Goal: Task Accomplishment & Management: Manage account settings

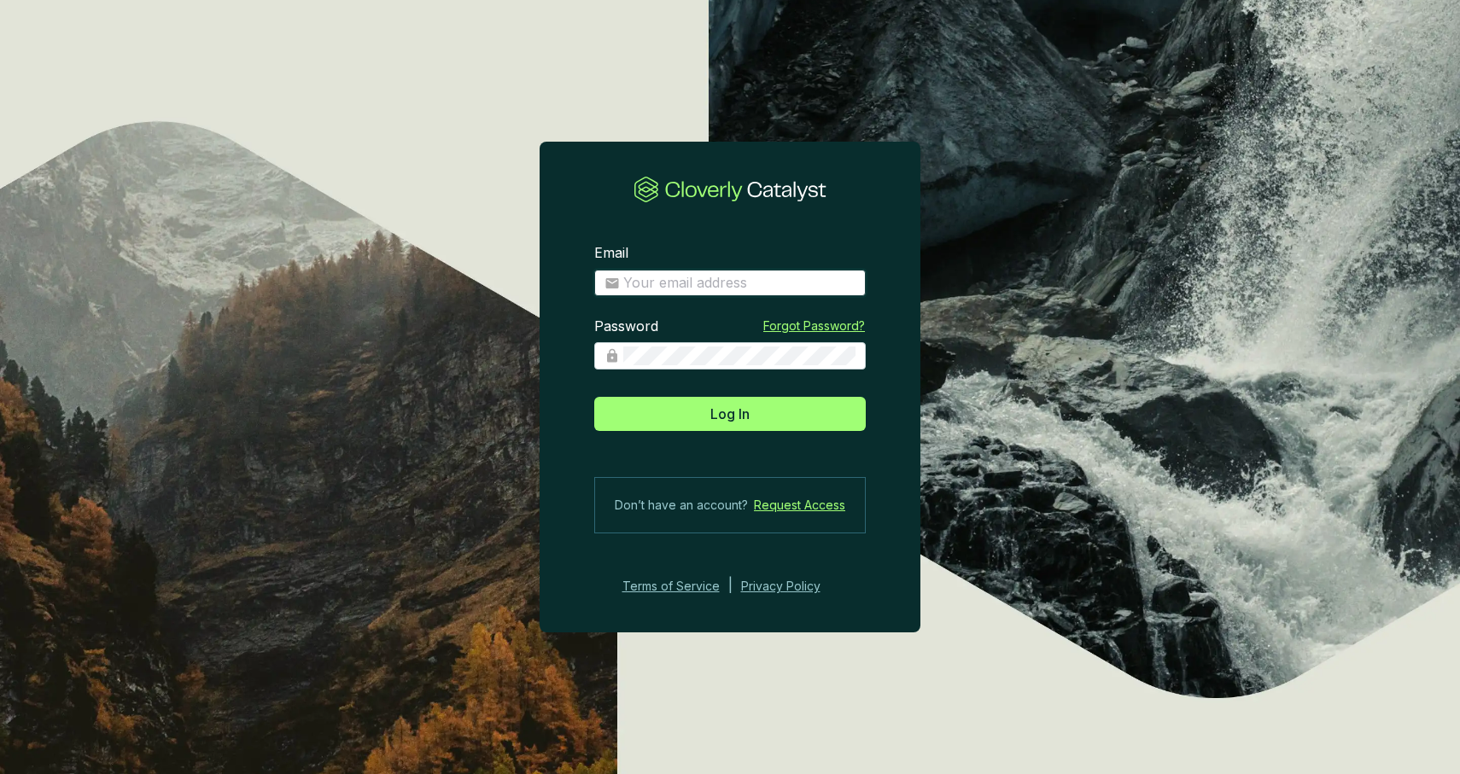
type input "[PERSON_NAME][EMAIL_ADDRESS][DOMAIN_NAME]"
click at [730, 413] on button "Log In" at bounding box center [729, 414] width 271 height 34
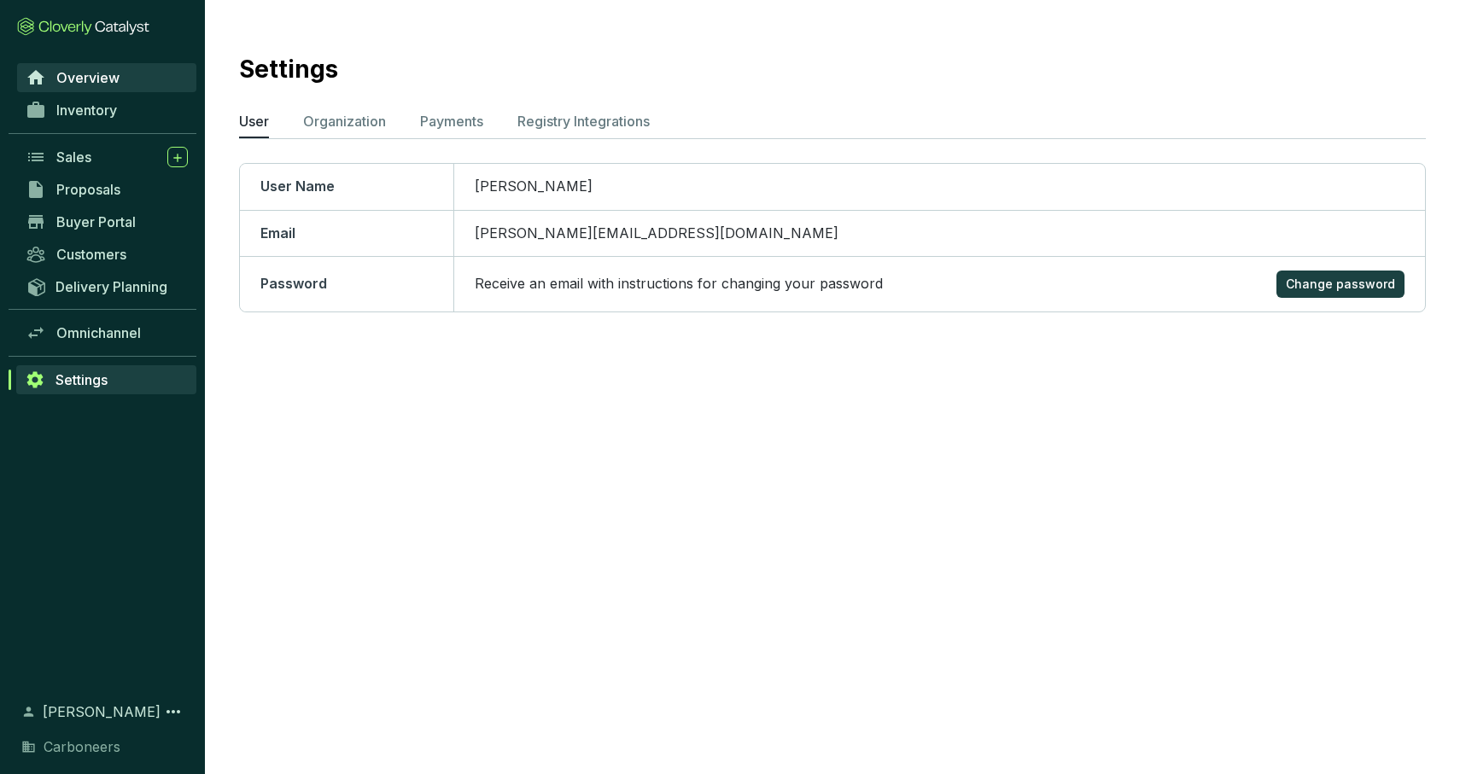
click at [95, 73] on span "Overview" at bounding box center [87, 77] width 63 height 17
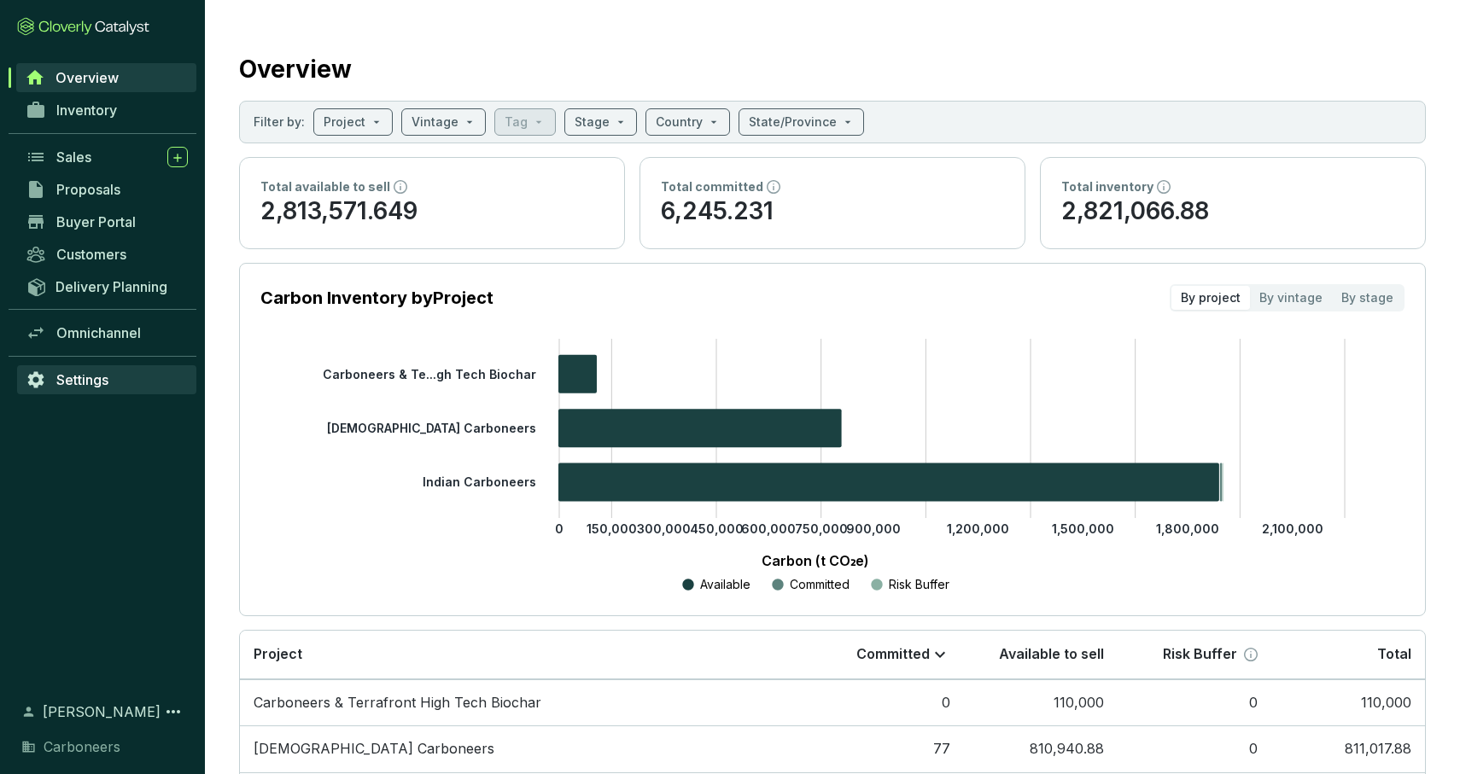
click at [87, 373] on span "Settings" at bounding box center [82, 379] width 52 height 17
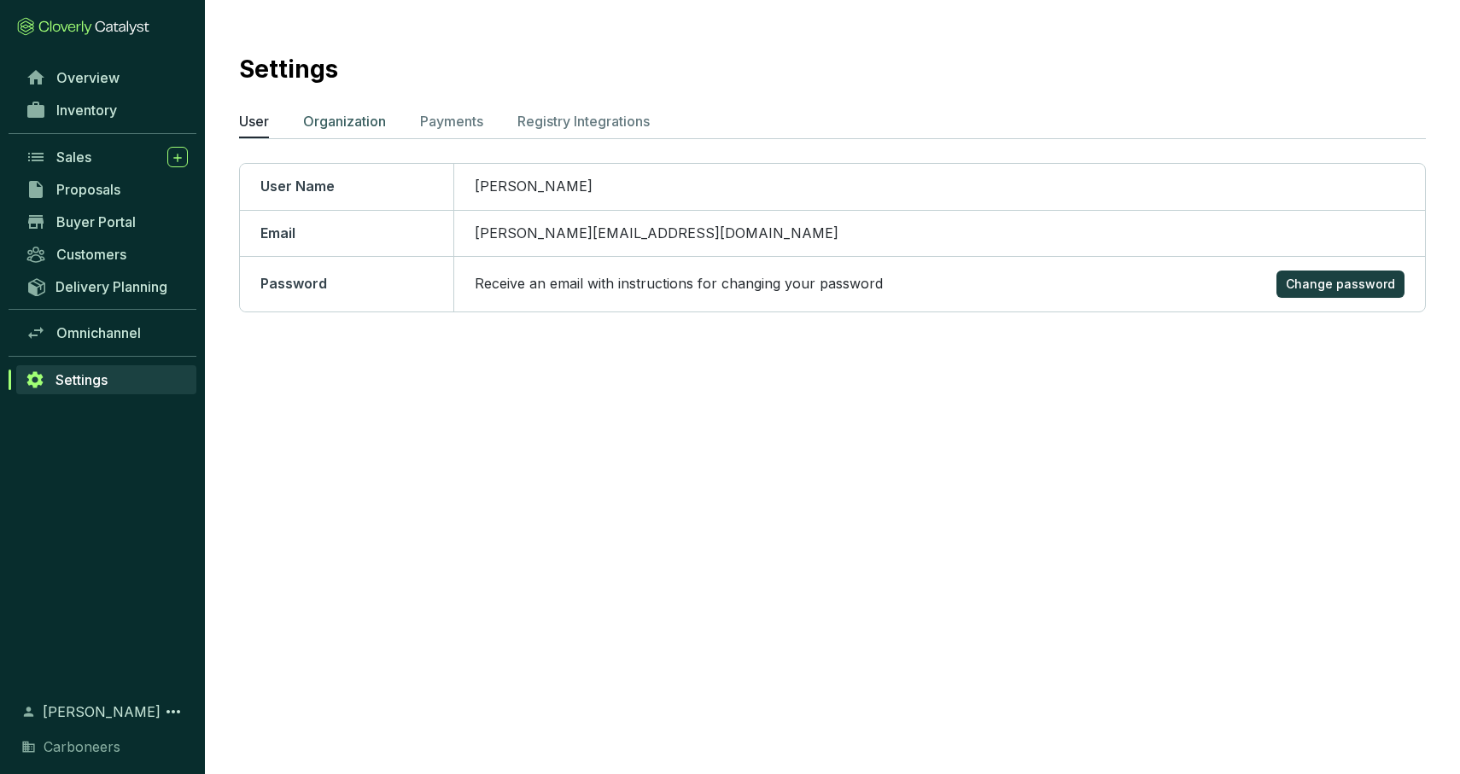
click at [381, 125] on p "Organization" at bounding box center [344, 121] width 83 height 20
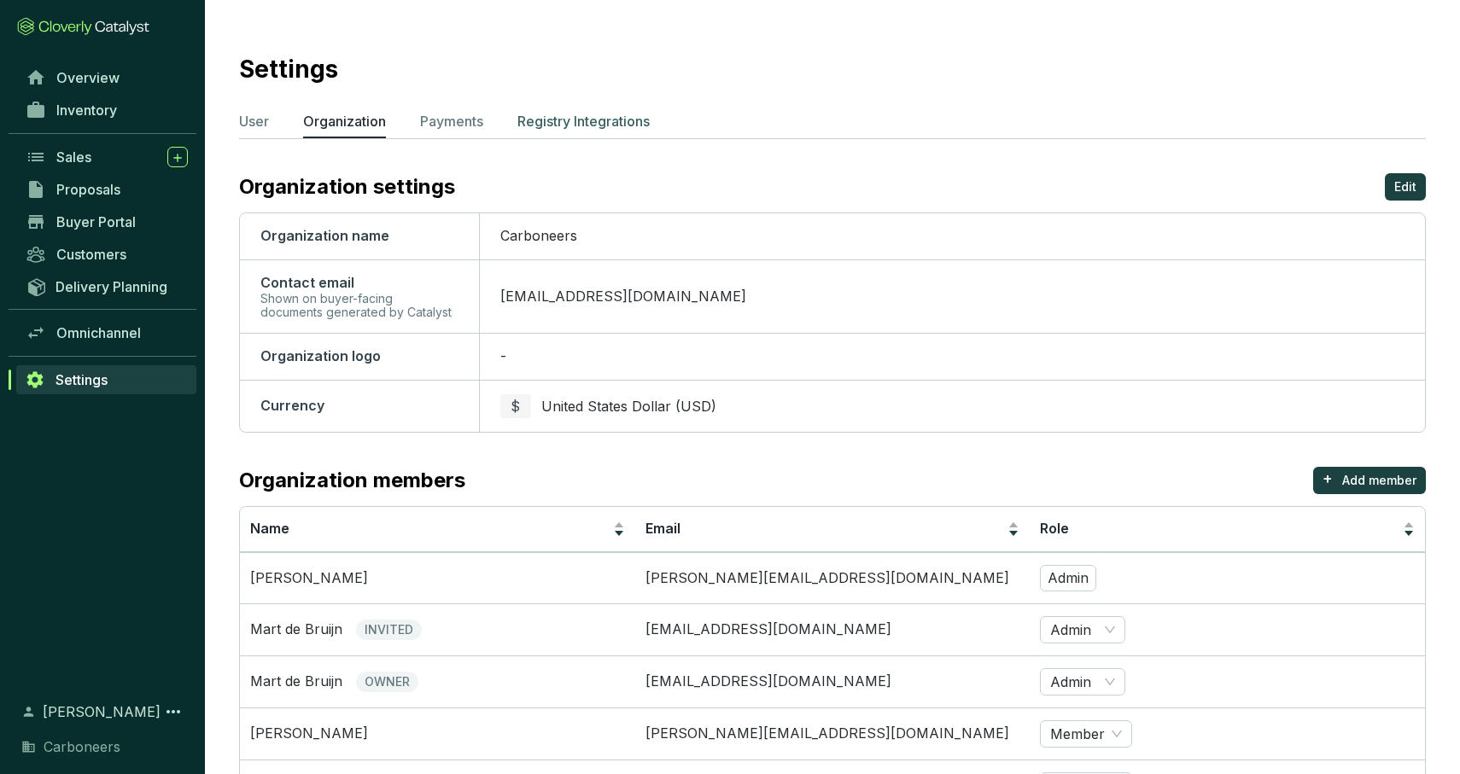
click at [564, 124] on p "Registry Integrations" at bounding box center [583, 121] width 132 height 20
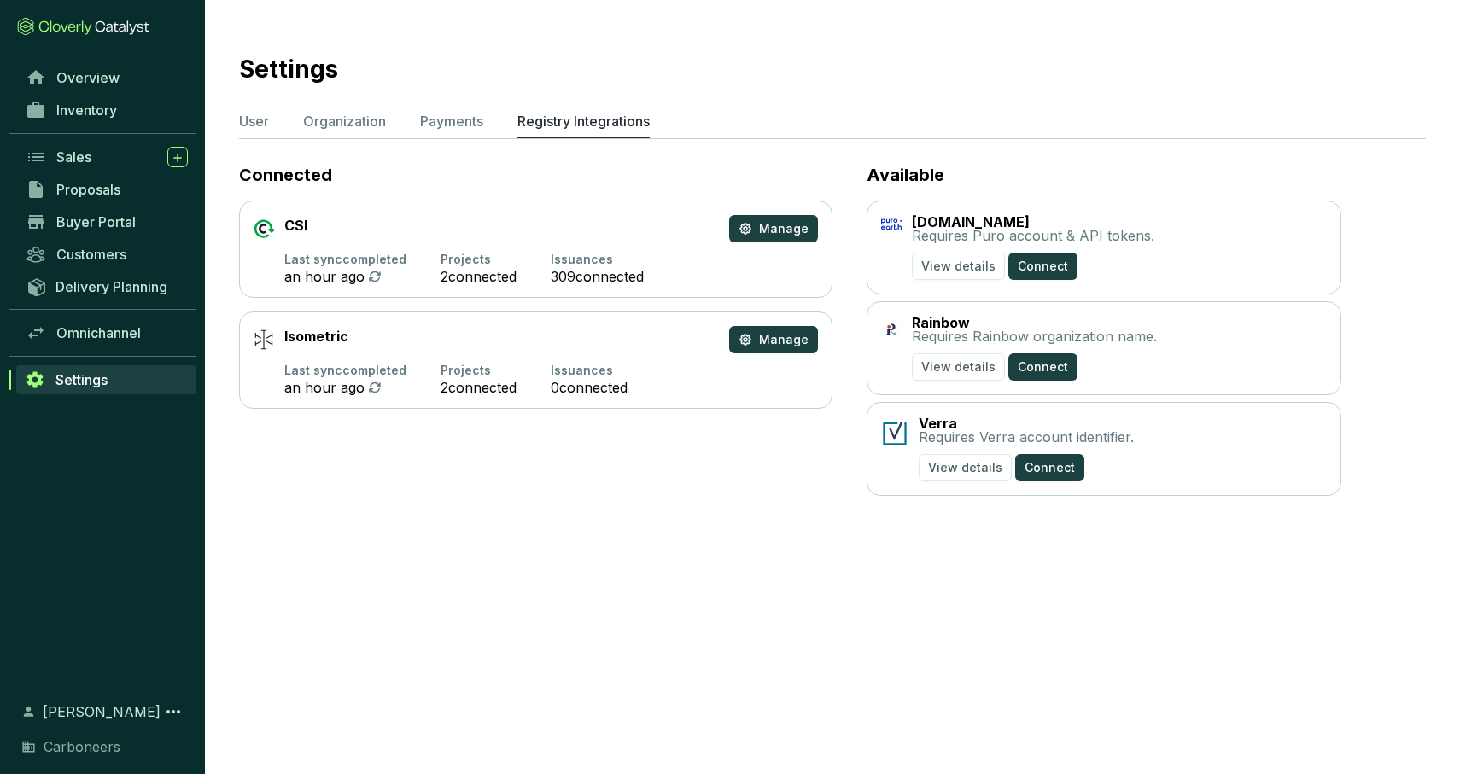
click at [668, 259] on section "Last sync completed an hour ago Projects 2 connected Issuances 309 connected" at bounding box center [536, 268] width 564 height 31
click at [789, 236] on span "Manage" at bounding box center [784, 228] width 50 height 17
